Goal: Task Accomplishment & Management: Manage account settings

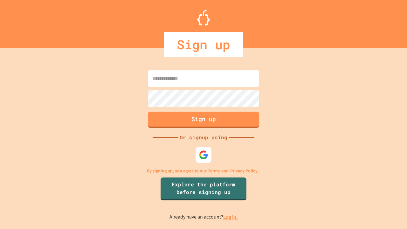
click at [231, 217] on link "Log in." at bounding box center [230, 217] width 15 height 7
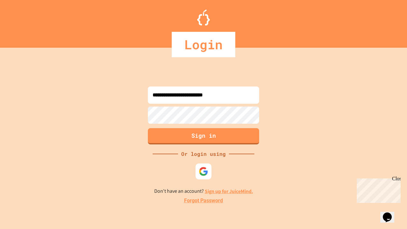
type input "**********"
